Goal: Task Accomplishment & Management: Manage account settings

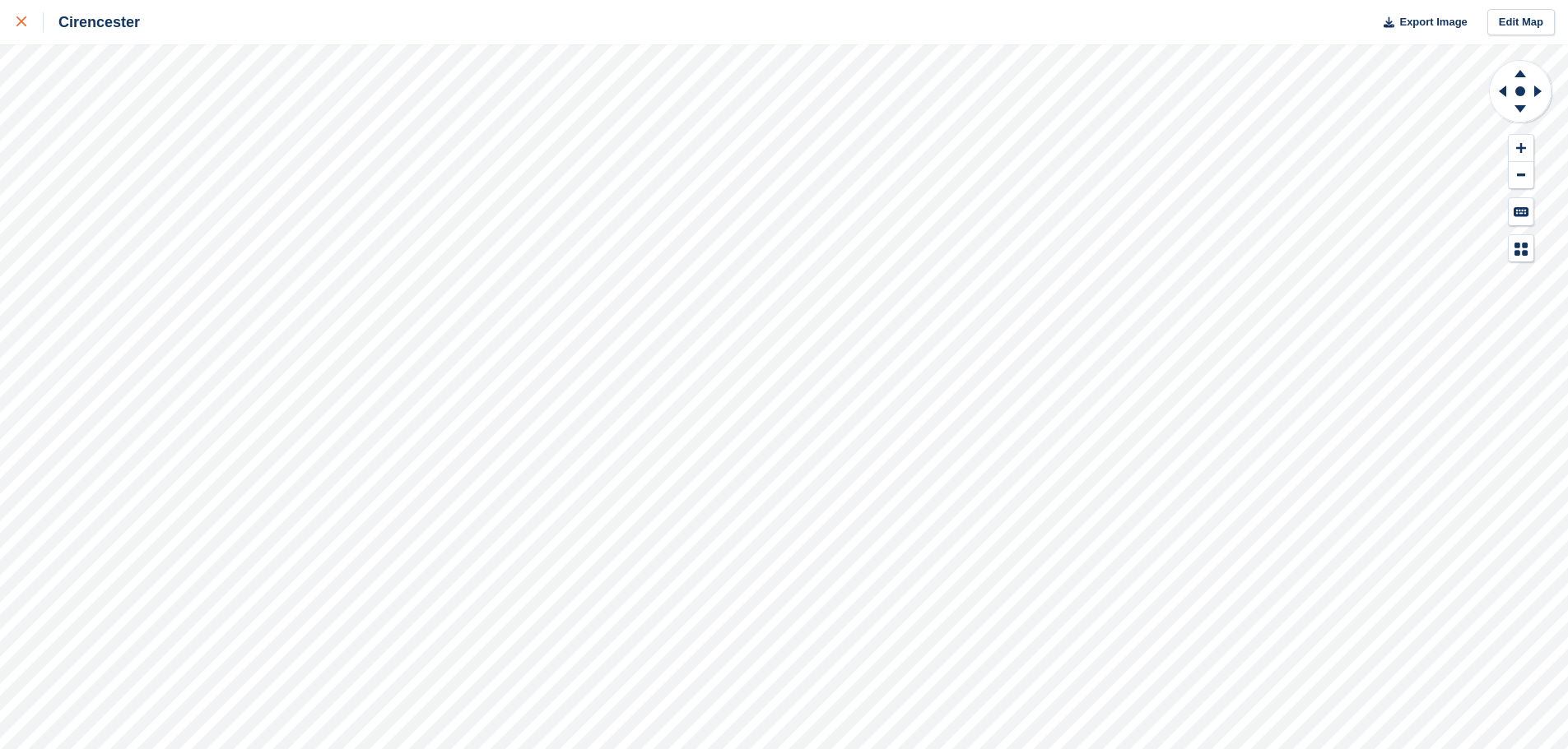
click at [27, 19] on div at bounding box center [30, 22] width 27 height 20
click at [6, 26] on link at bounding box center [22, 22] width 44 height 44
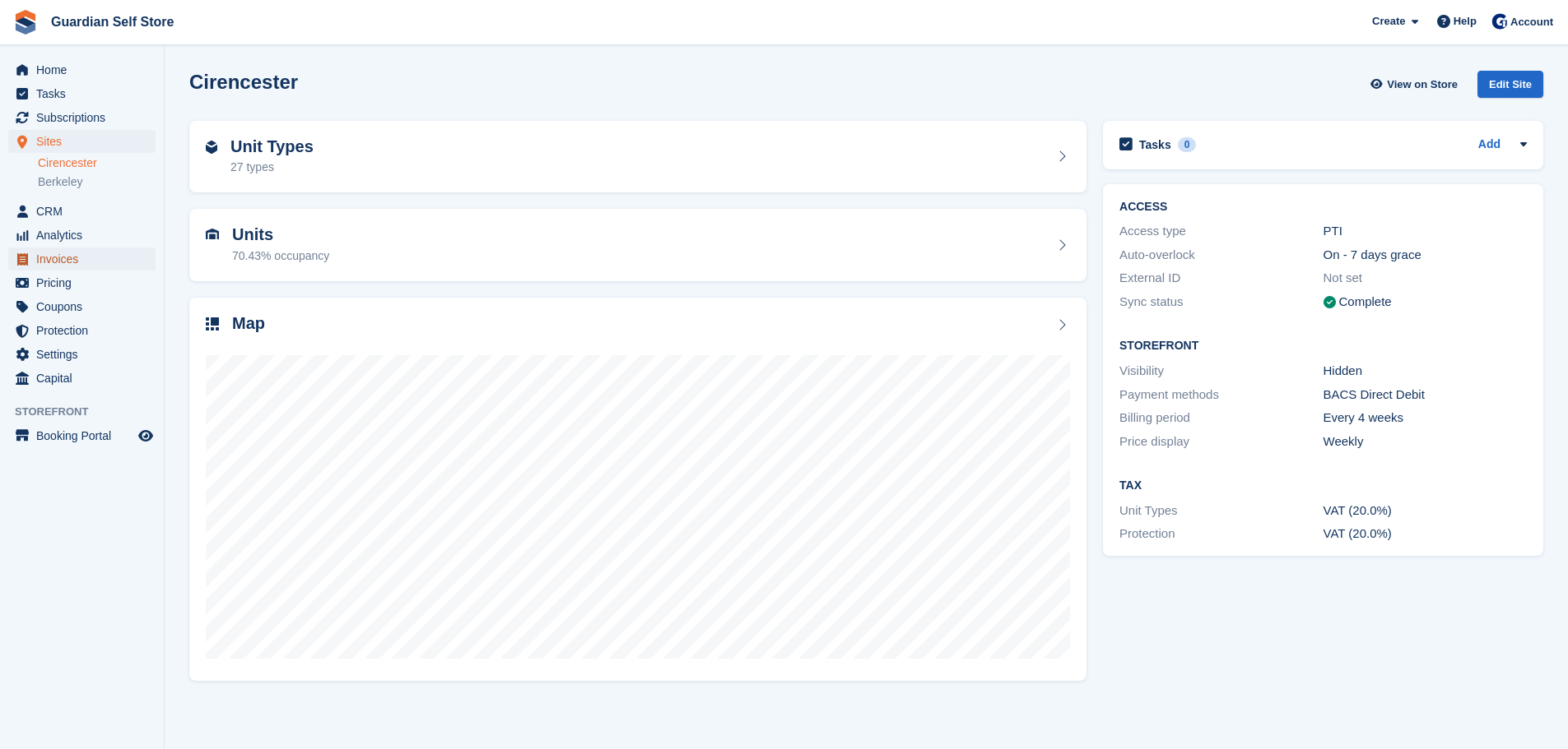
click at [64, 263] on span "Invoices" at bounding box center [85, 259] width 99 height 23
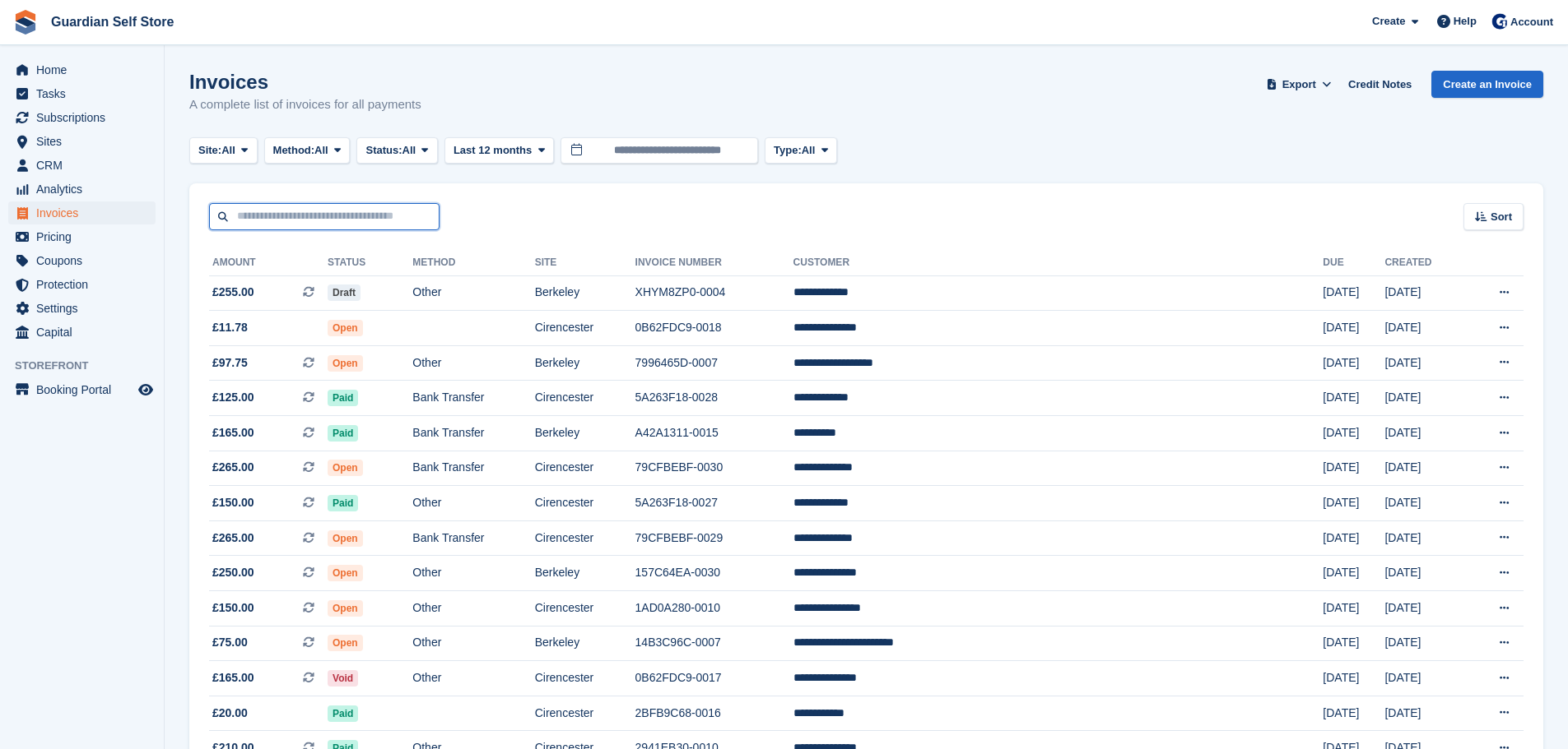
click at [234, 212] on input "text" at bounding box center [324, 216] width 230 height 27
type input "*****"
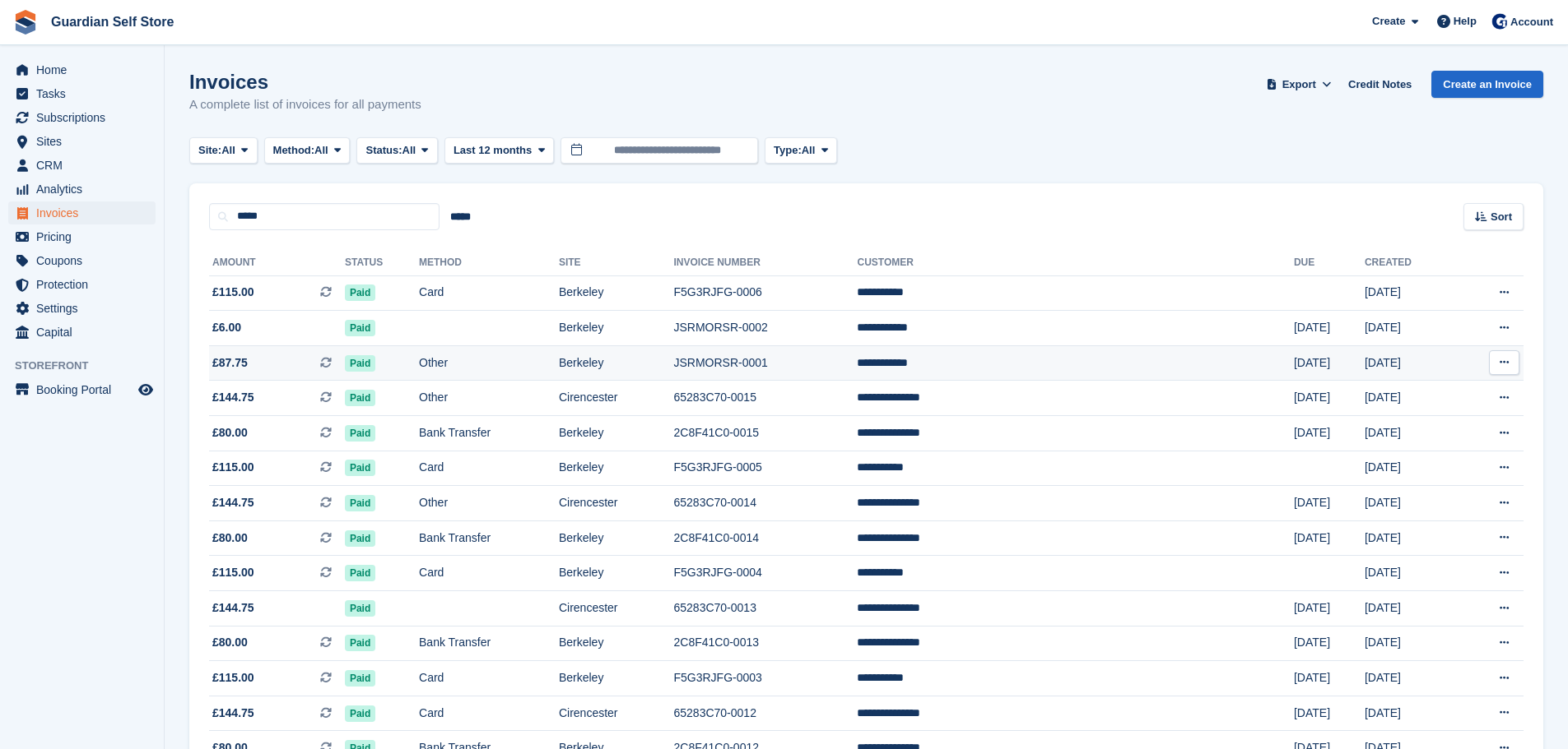
click at [274, 359] on span "£87.75 This is a recurring subscription invoice." at bounding box center [277, 363] width 136 height 17
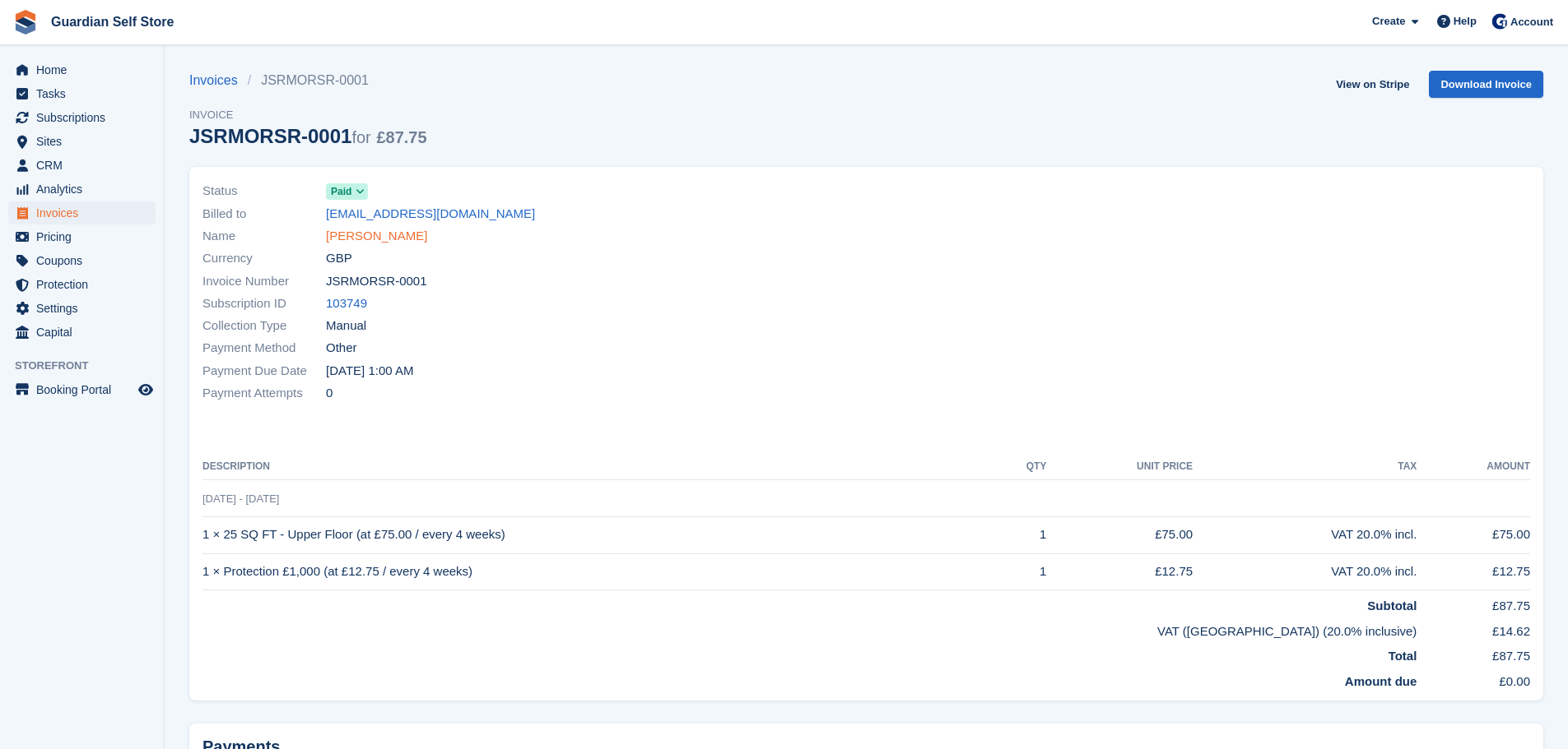
click at [338, 237] on link "Joanne Jones" at bounding box center [377, 237] width 102 height 19
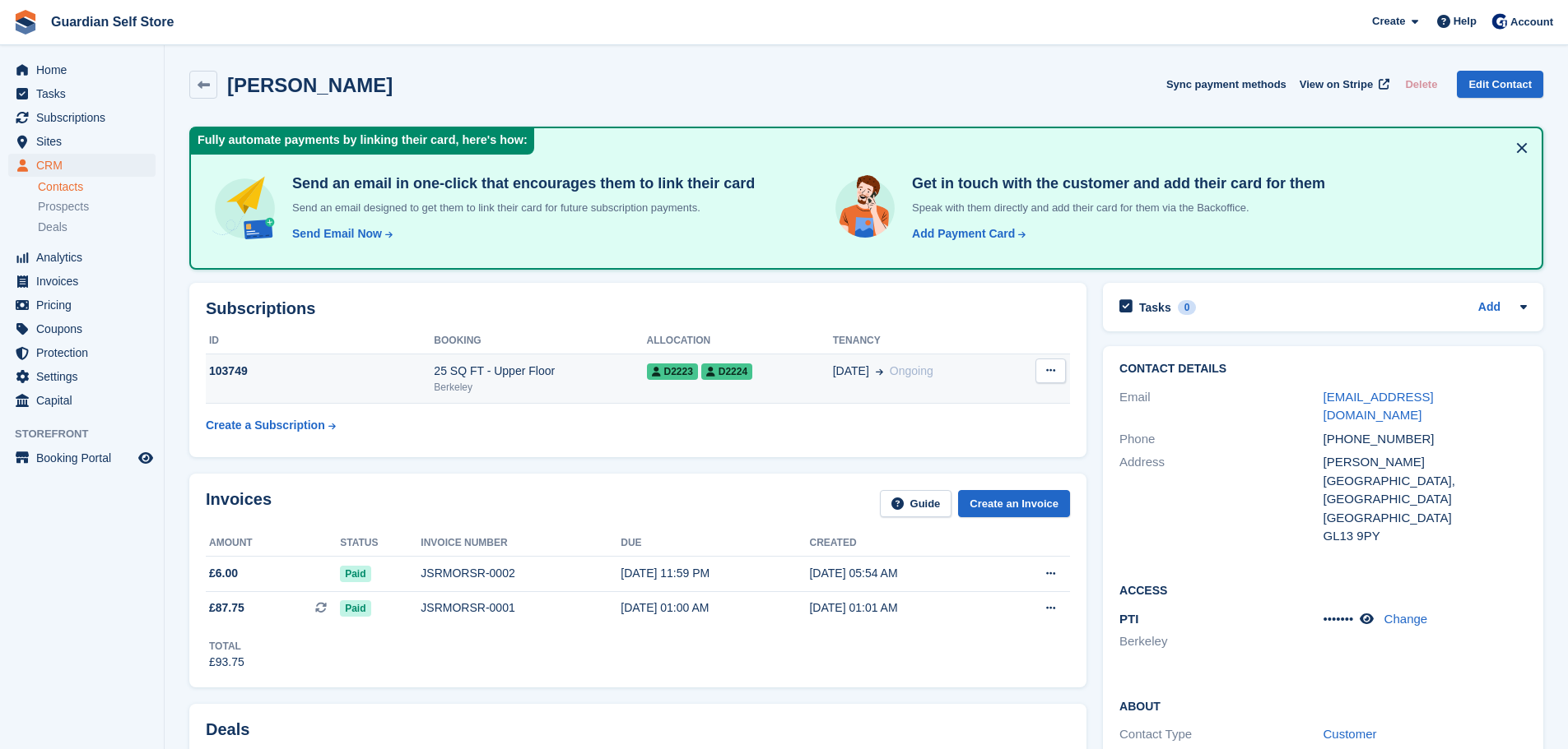
click at [434, 376] on div "25 SQ FT - Upper Floor" at bounding box center [541, 372] width 213 height 17
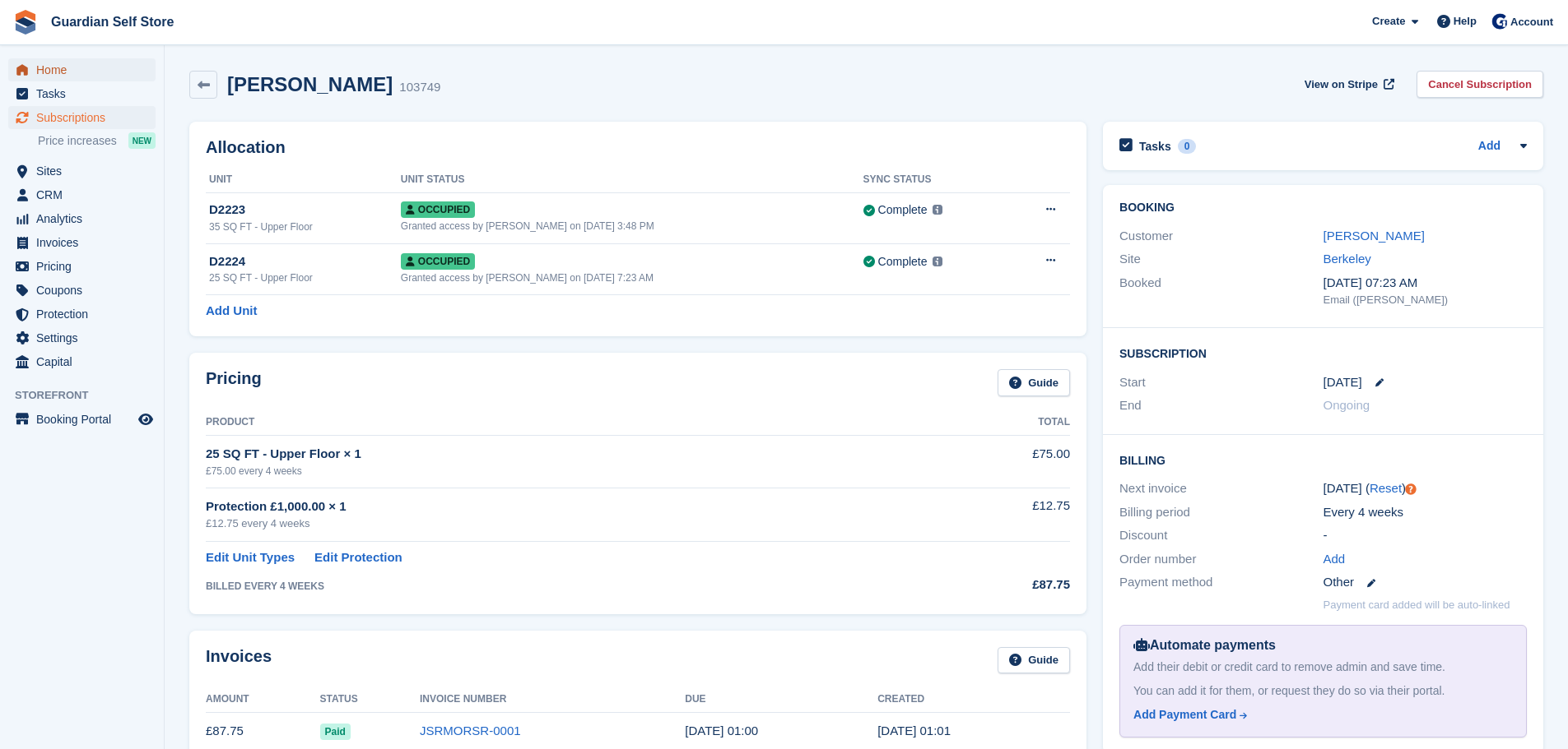
click at [61, 76] on span "Home" at bounding box center [85, 70] width 99 height 23
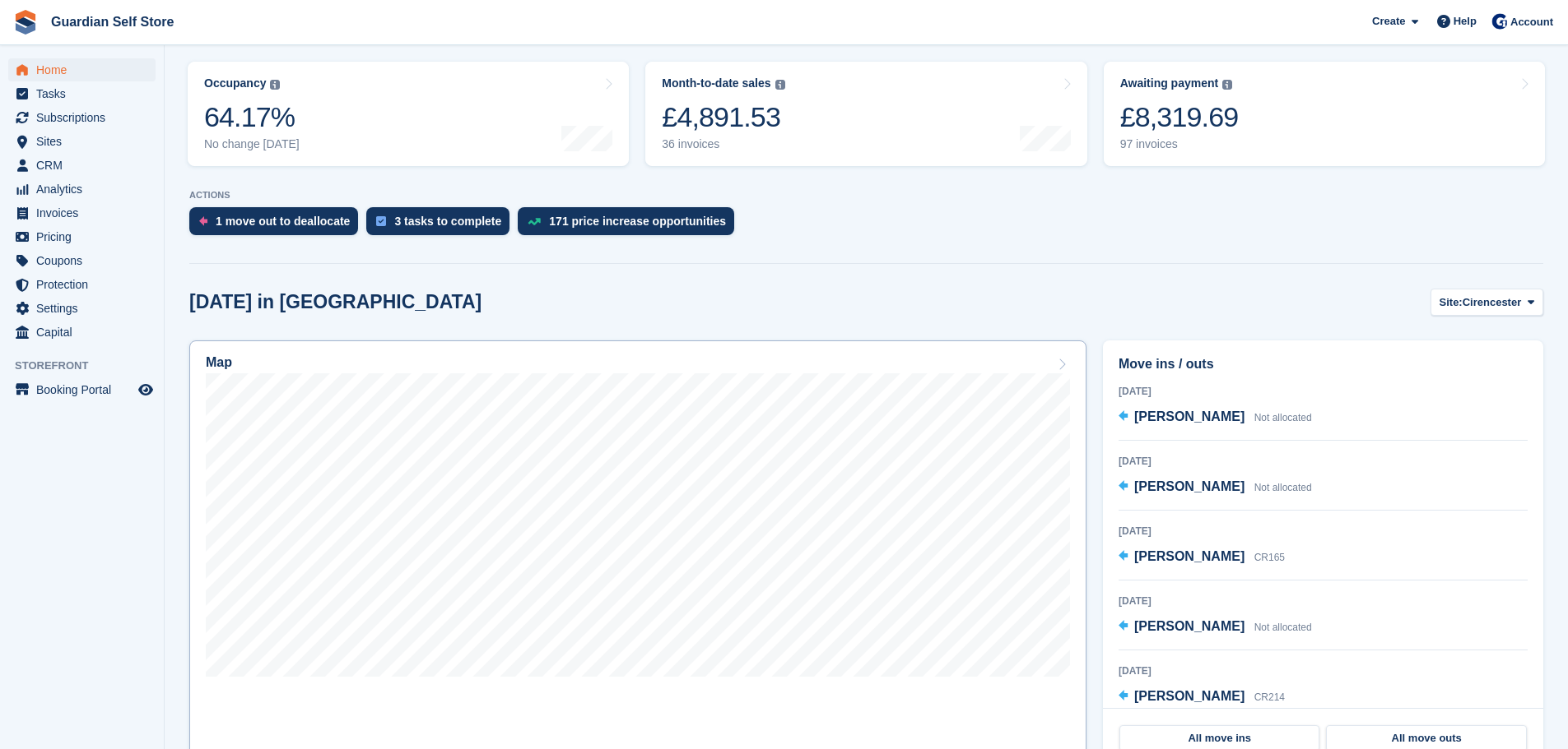
scroll to position [411, 0]
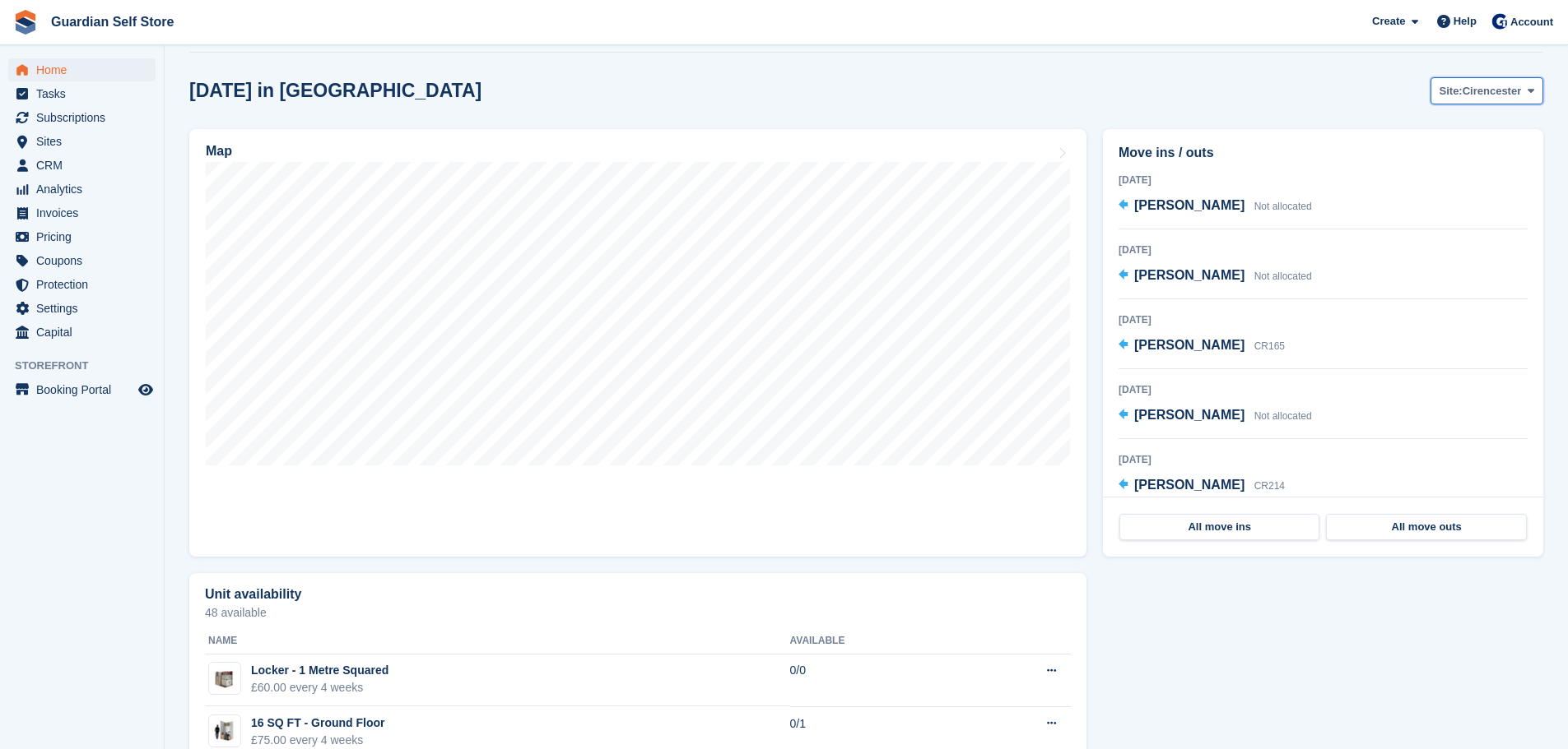
click at [1510, 87] on span "Cirencester" at bounding box center [1492, 91] width 59 height 16
click at [1412, 170] on link "Berkeley" at bounding box center [1464, 159] width 143 height 30
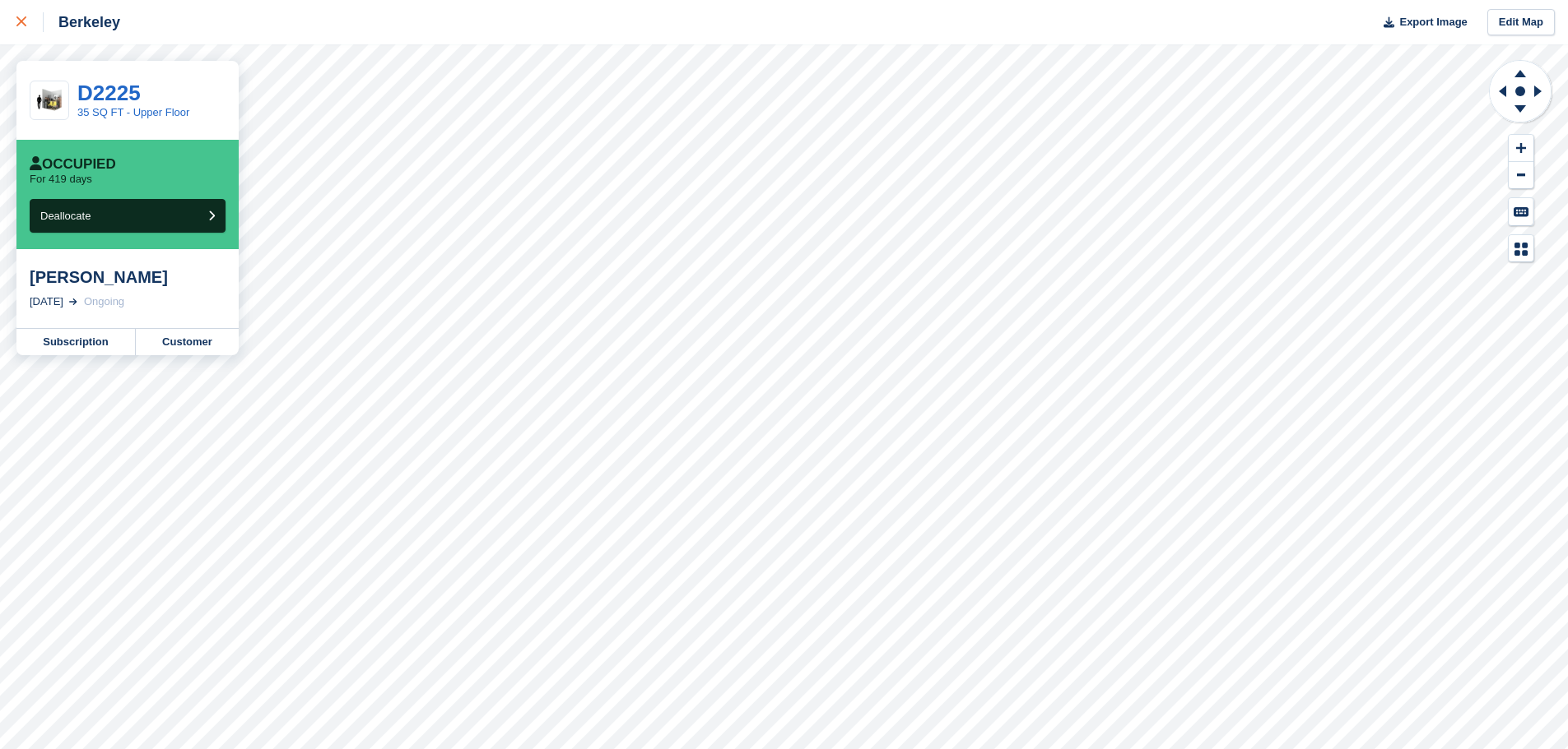
click at [27, 17] on div at bounding box center [30, 22] width 27 height 20
